Goal: Task Accomplishment & Management: Manage account settings

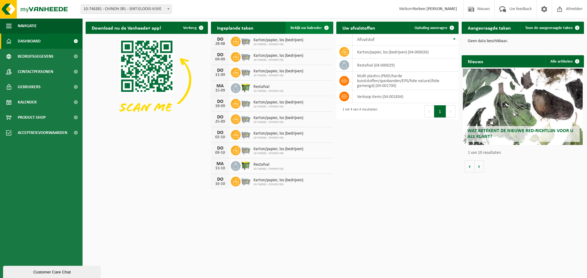
click at [314, 27] on span "Bekijk uw kalender" at bounding box center [305, 28] width 31 height 4
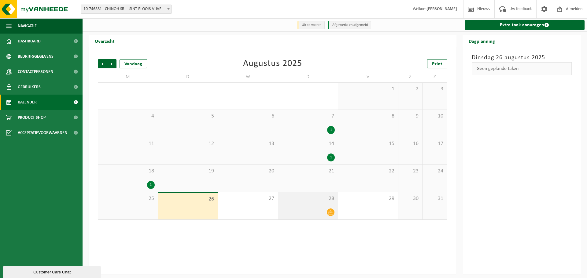
click at [311, 205] on div "28" at bounding box center [308, 205] width 60 height 27
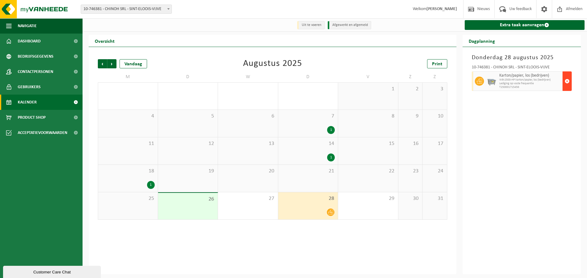
click at [565, 83] on span "button" at bounding box center [566, 81] width 5 height 12
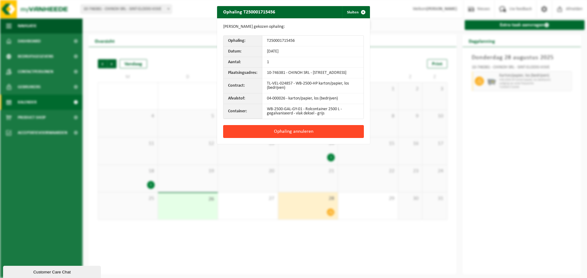
click at [287, 136] on button "Ophaling annuleren" at bounding box center [293, 131] width 141 height 13
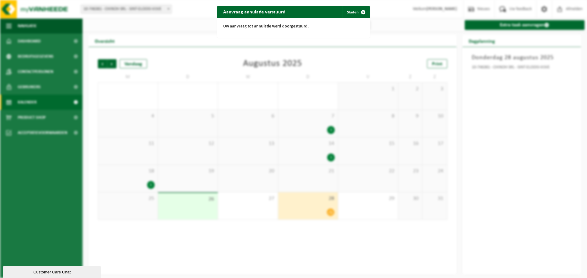
click at [541, 102] on div "Aanvraag annulatie verstuurd Sluiten Uw aanvraag tot annulatie werd doorgestuur…" at bounding box center [293, 139] width 587 height 278
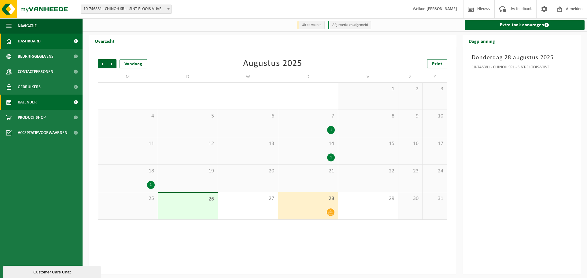
click at [42, 40] on link "Dashboard" at bounding box center [41, 41] width 82 height 15
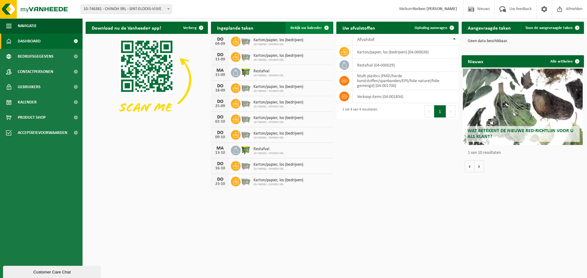
click at [309, 29] on span "Bekijk uw kalender" at bounding box center [305, 28] width 31 height 4
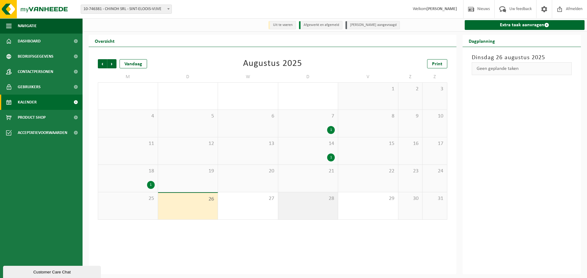
click at [312, 211] on div "28" at bounding box center [308, 205] width 60 height 27
